Goal: Task Accomplishment & Management: Use online tool/utility

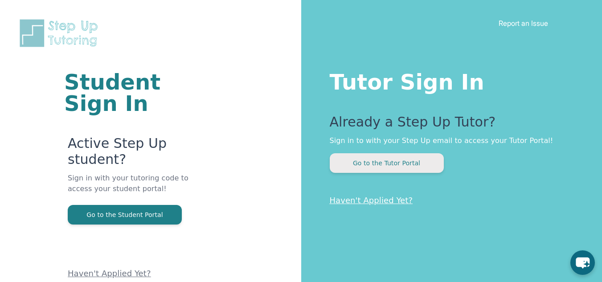
click at [376, 164] on button "Go to the Tutor Portal" at bounding box center [387, 163] width 114 height 20
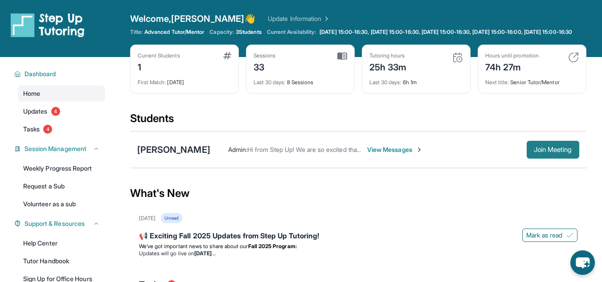
click at [546, 152] on span "Join Meeting" at bounding box center [553, 149] width 38 height 5
click at [102, 11] on div "Open sidebar Welcome, [PERSON_NAME] 👋 Update Information Title: Advanced Tutor/…" at bounding box center [301, 28] width 602 height 57
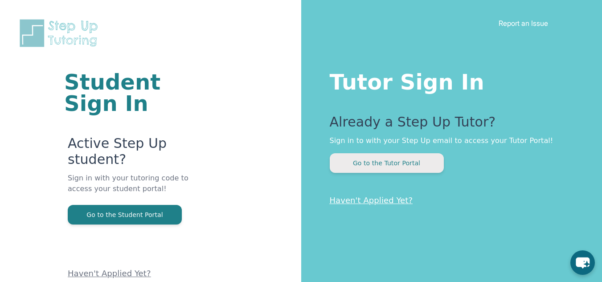
click at [383, 161] on button "Go to the Tutor Portal" at bounding box center [387, 163] width 114 height 20
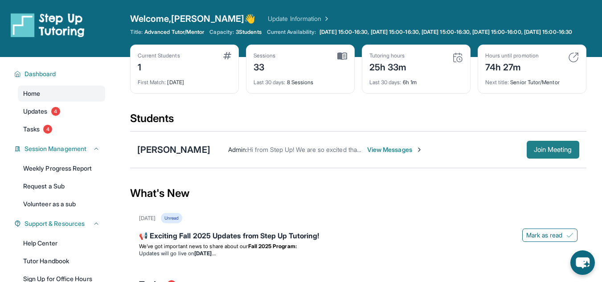
click at [539, 152] on span "Join Meeting" at bounding box center [553, 149] width 38 height 5
click at [545, 152] on button "Join Meeting" at bounding box center [553, 150] width 53 height 18
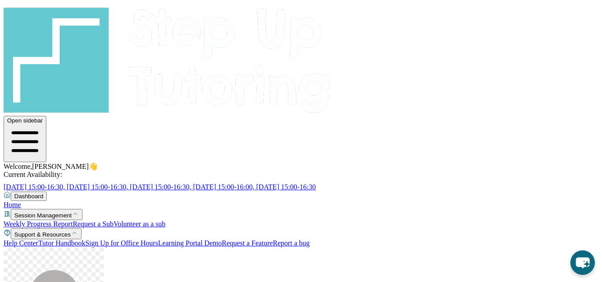
drag, startPoint x: 509, startPoint y: 169, endPoint x: 529, endPoint y: 154, distance: 24.6
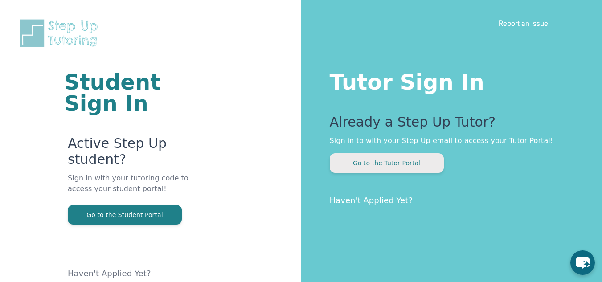
click at [389, 162] on button "Go to the Tutor Portal" at bounding box center [387, 163] width 114 height 20
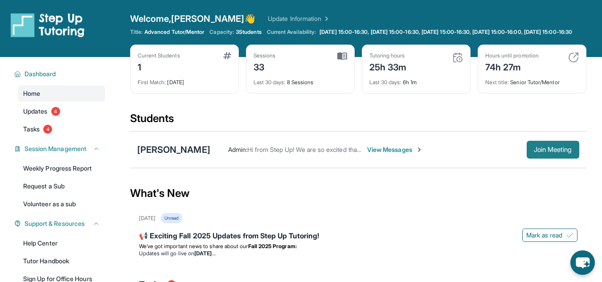
click at [542, 152] on span "Join Meeting" at bounding box center [553, 149] width 38 height 5
click at [30, 98] on span "Home" at bounding box center [31, 93] width 17 height 9
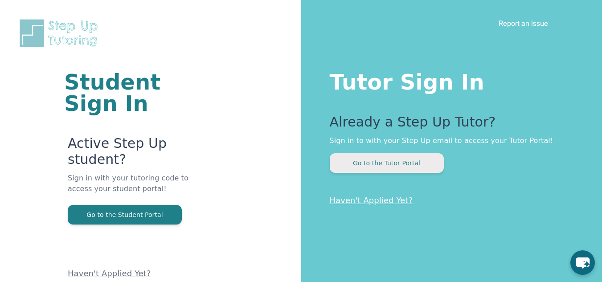
click at [393, 163] on button "Go to the Tutor Portal" at bounding box center [387, 163] width 114 height 20
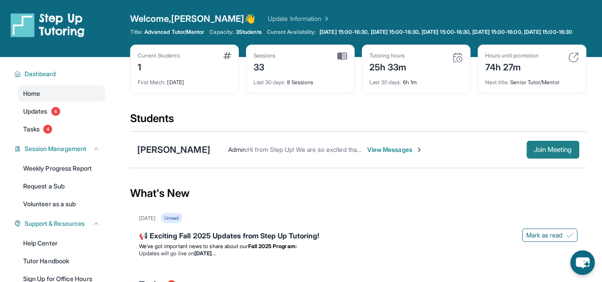
click at [539, 152] on span "Join Meeting" at bounding box center [553, 149] width 38 height 5
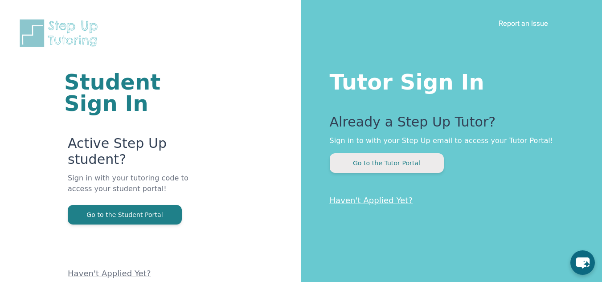
click at [376, 161] on button "Go to the Tutor Portal" at bounding box center [387, 163] width 114 height 20
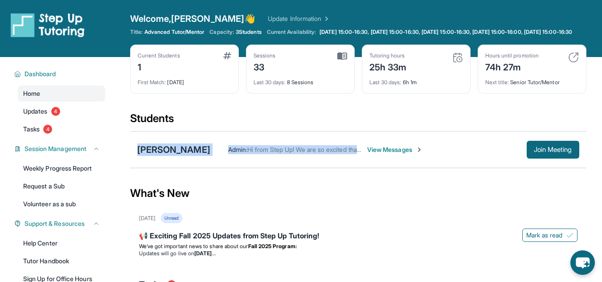
drag, startPoint x: 376, startPoint y: 161, endPoint x: 350, endPoint y: 128, distance: 42.2
click at [350, 128] on section "Students Dario Garcia Admin : Hi from Step Up! We are so excited that you are m…" at bounding box center [358, 142] width 457 height 62
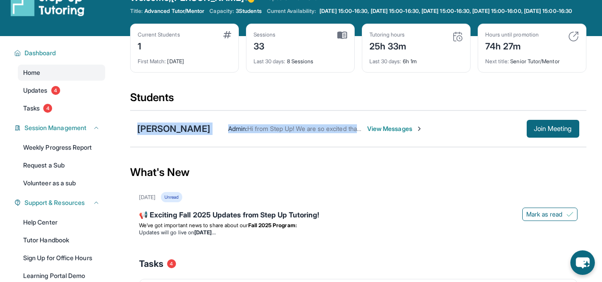
scroll to position [16, 0]
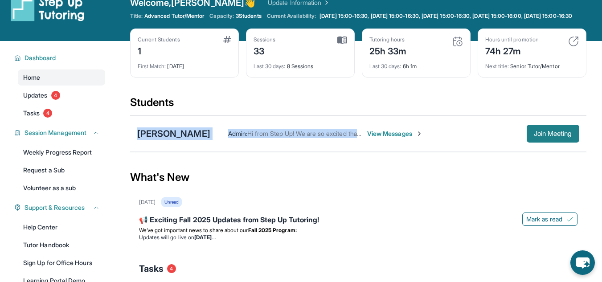
click at [538, 136] on span "Join Meeting" at bounding box center [553, 133] width 38 height 5
click at [163, 140] on div "[PERSON_NAME]" at bounding box center [173, 134] width 73 height 12
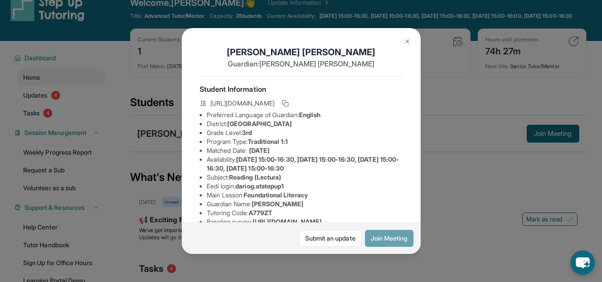
click at [378, 236] on button "Join Meeting" at bounding box center [389, 238] width 49 height 17
